Goal: Task Accomplishment & Management: Use online tool/utility

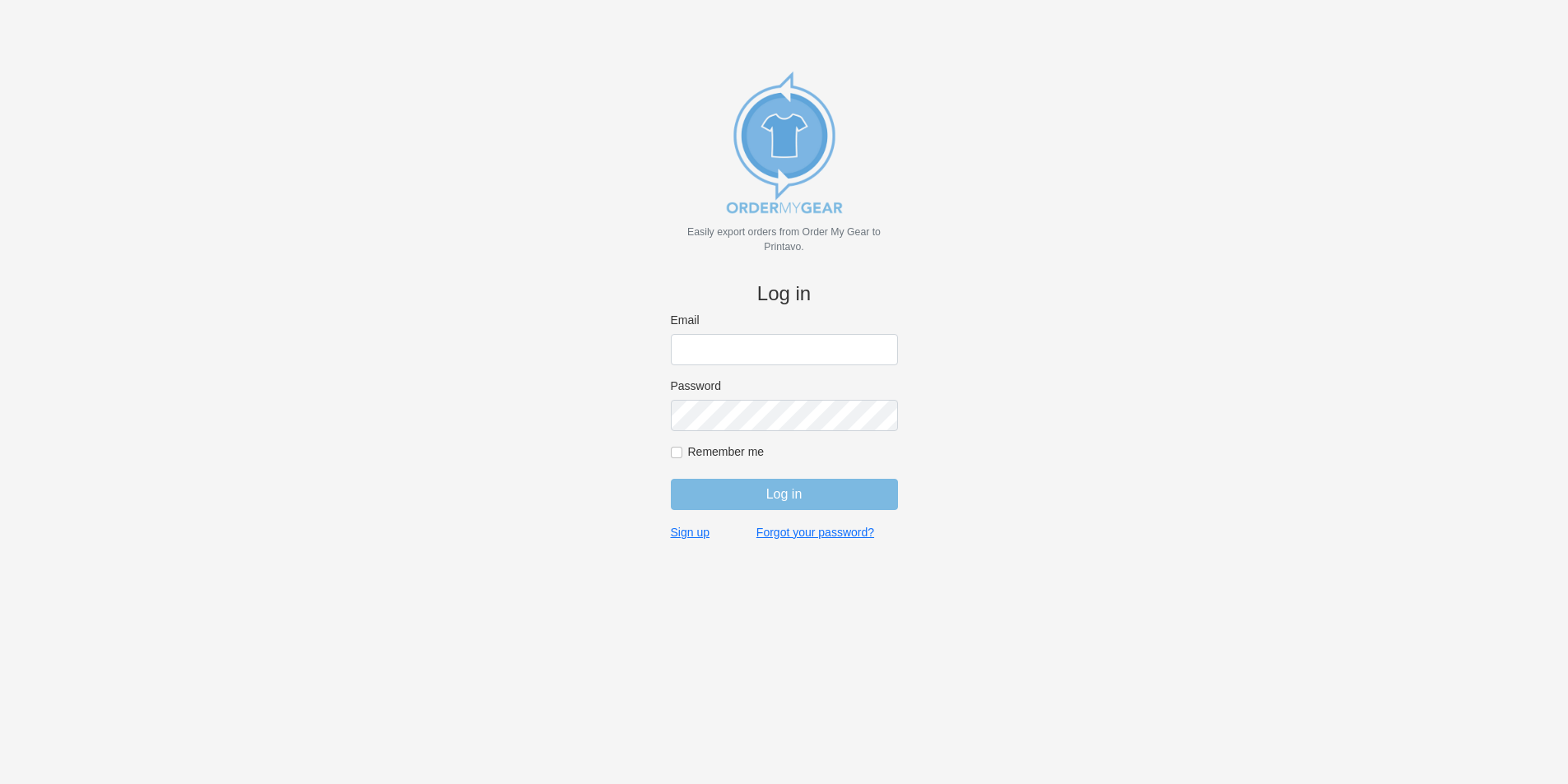
type input "gino@cishirts.com"
click at [763, 497] on input "Log in" at bounding box center [785, 494] width 227 height 31
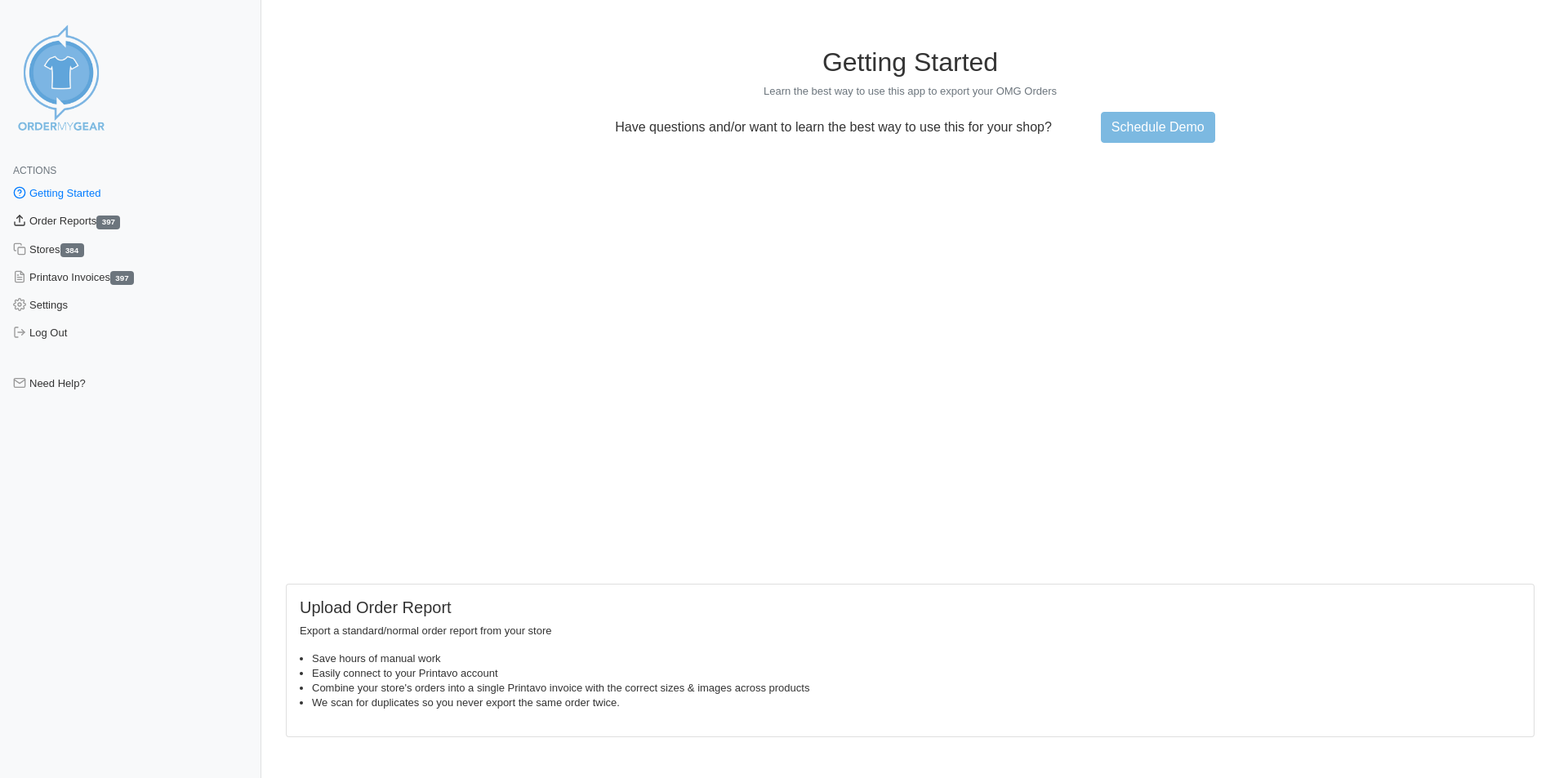
click at [88, 223] on link "Order Reports 397" at bounding box center [131, 221] width 261 height 28
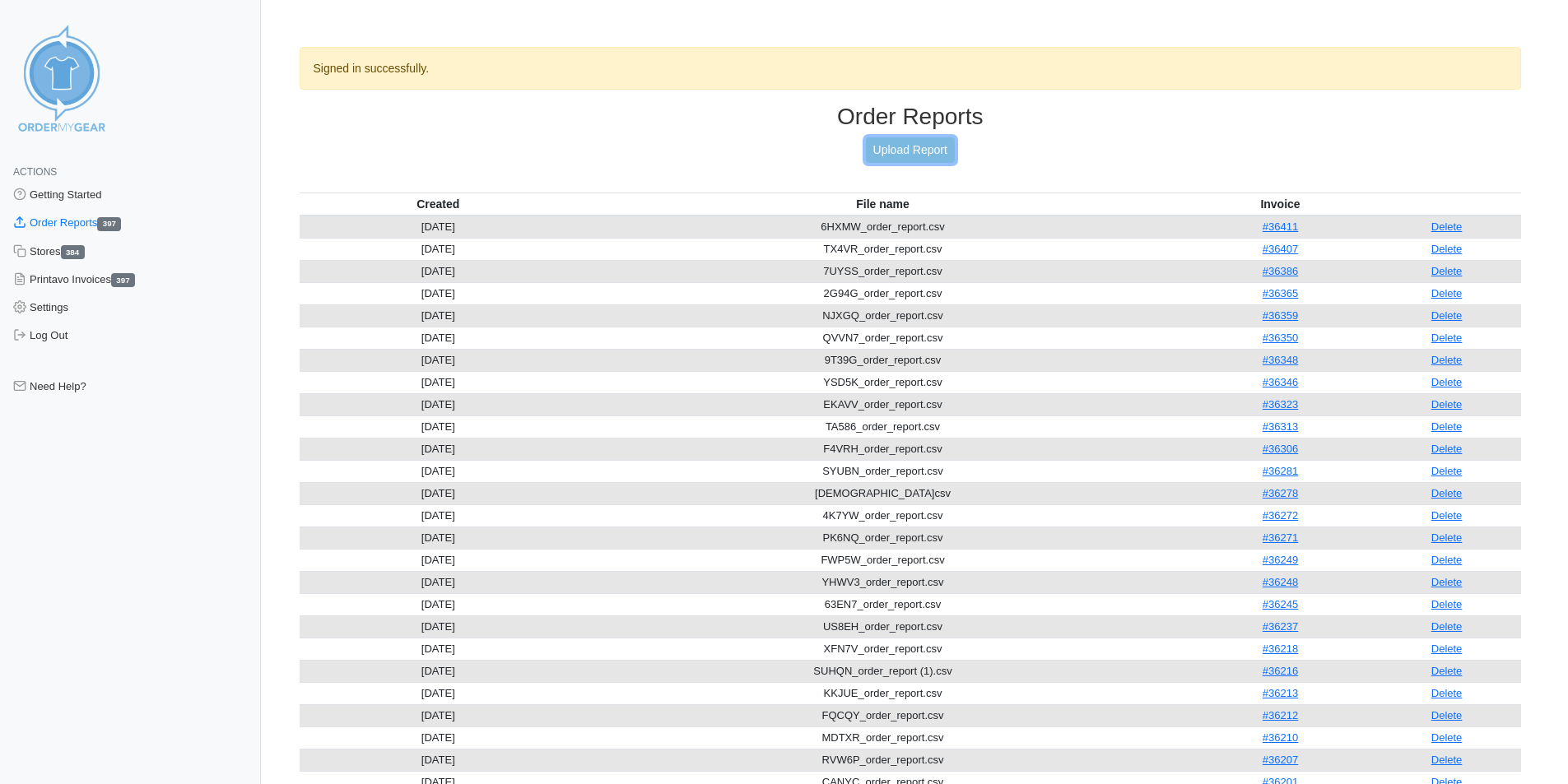
click at [890, 145] on link "Upload Report" at bounding box center [910, 150] width 89 height 26
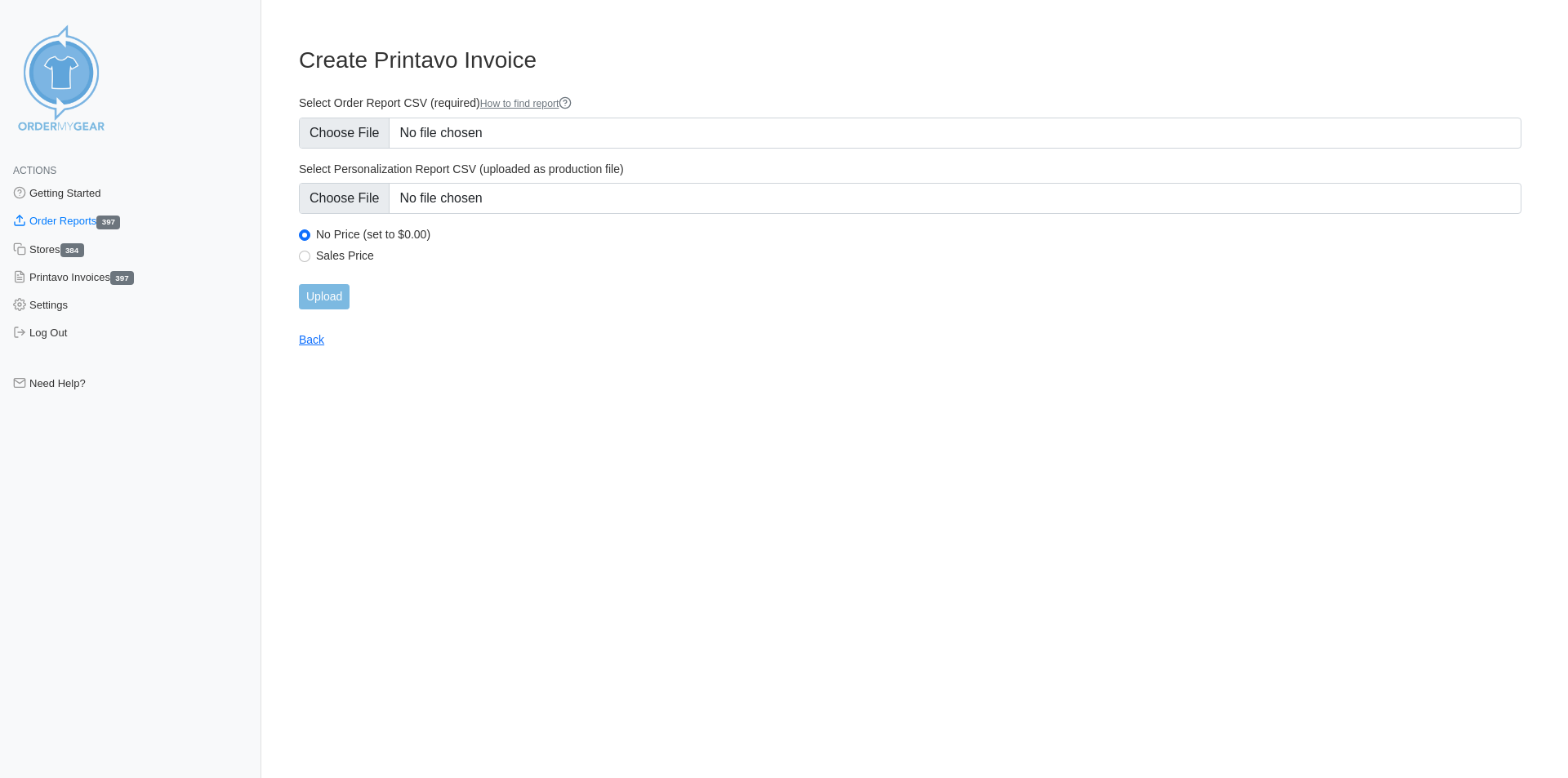
type input "C:\fakepath\HJU3P_order_report.csv"
click at [550, 374] on html "Actions Getting Started Order Reports 397 Stores 384 Printavo Invoices 397 Sett…" at bounding box center [784, 187] width 1568 height 374
click at [338, 299] on input "Upload" at bounding box center [324, 297] width 51 height 26
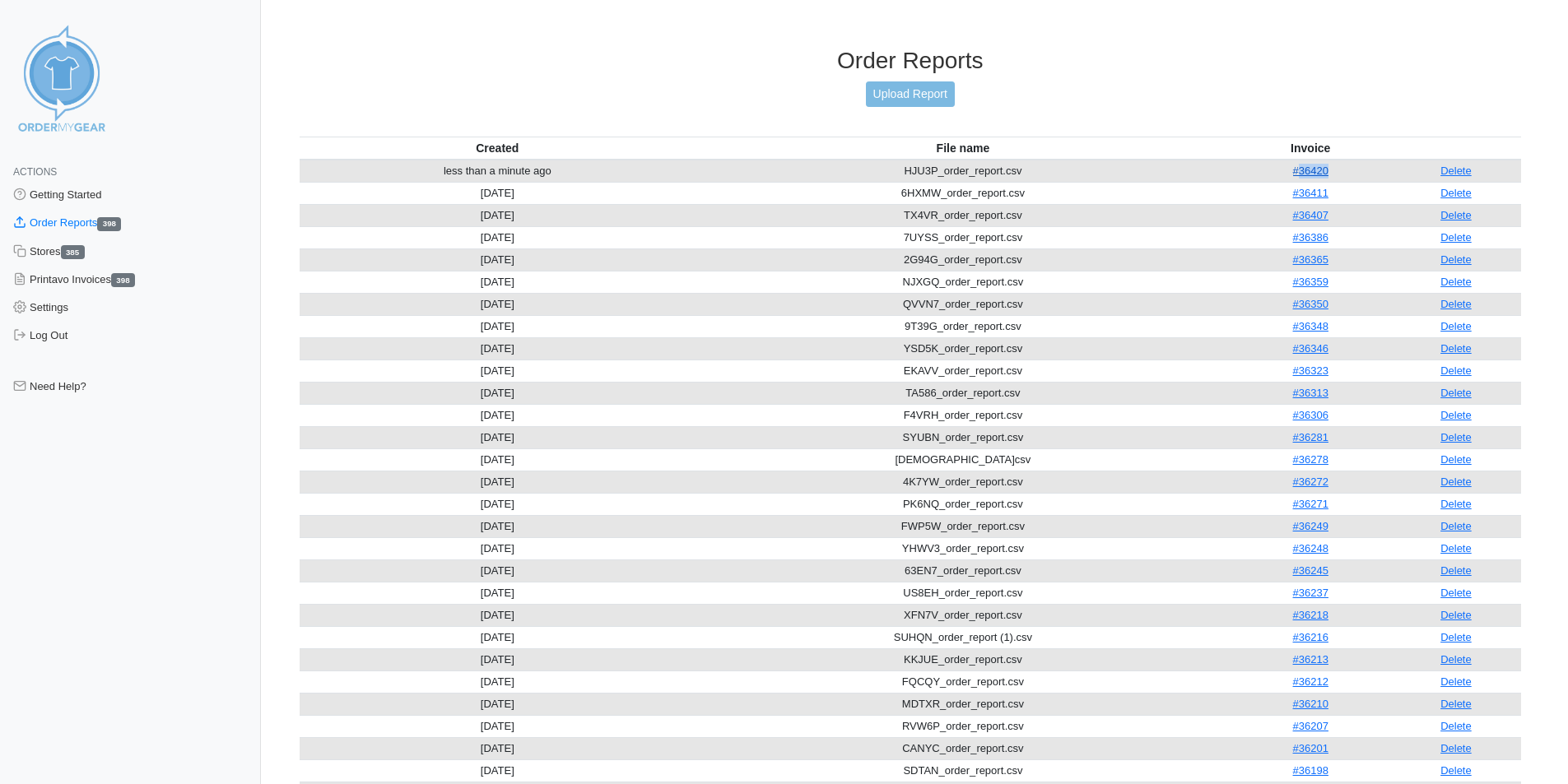
drag, startPoint x: 1338, startPoint y: 172, endPoint x: 1300, endPoint y: 176, distance: 38.2
click at [1300, 176] on td "#36420" at bounding box center [1310, 171] width 160 height 23
copy link "36420"
